Goal: Book appointment/travel/reservation

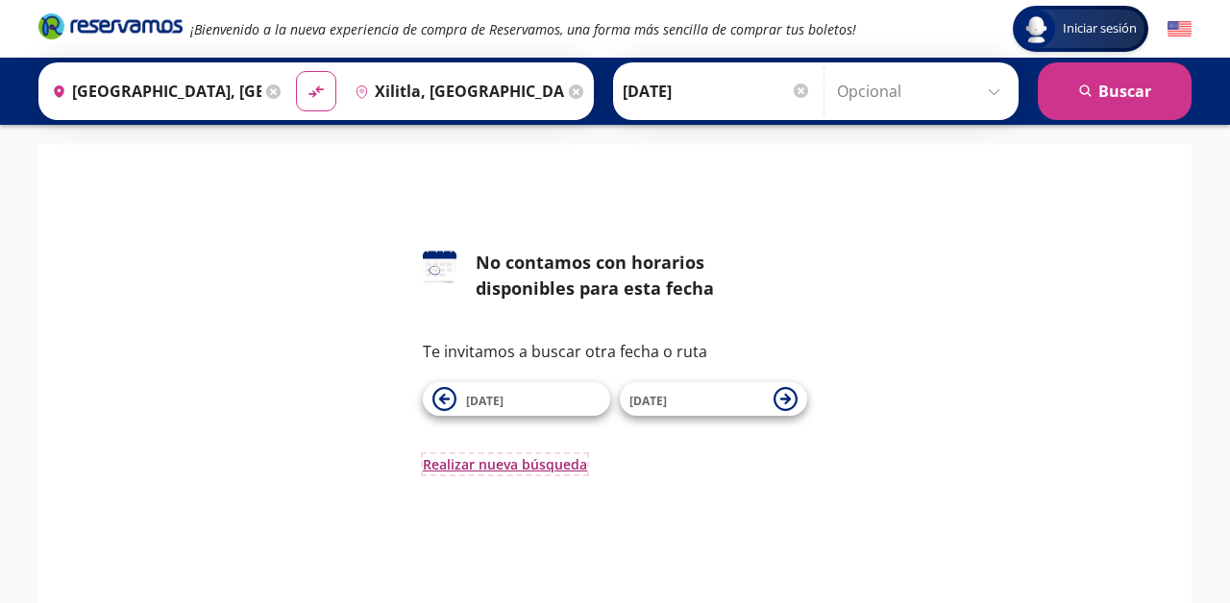
click at [496, 461] on button "Realizar nueva búsqueda" at bounding box center [505, 464] width 164 height 20
